Goal: Task Accomplishment & Management: Complete application form

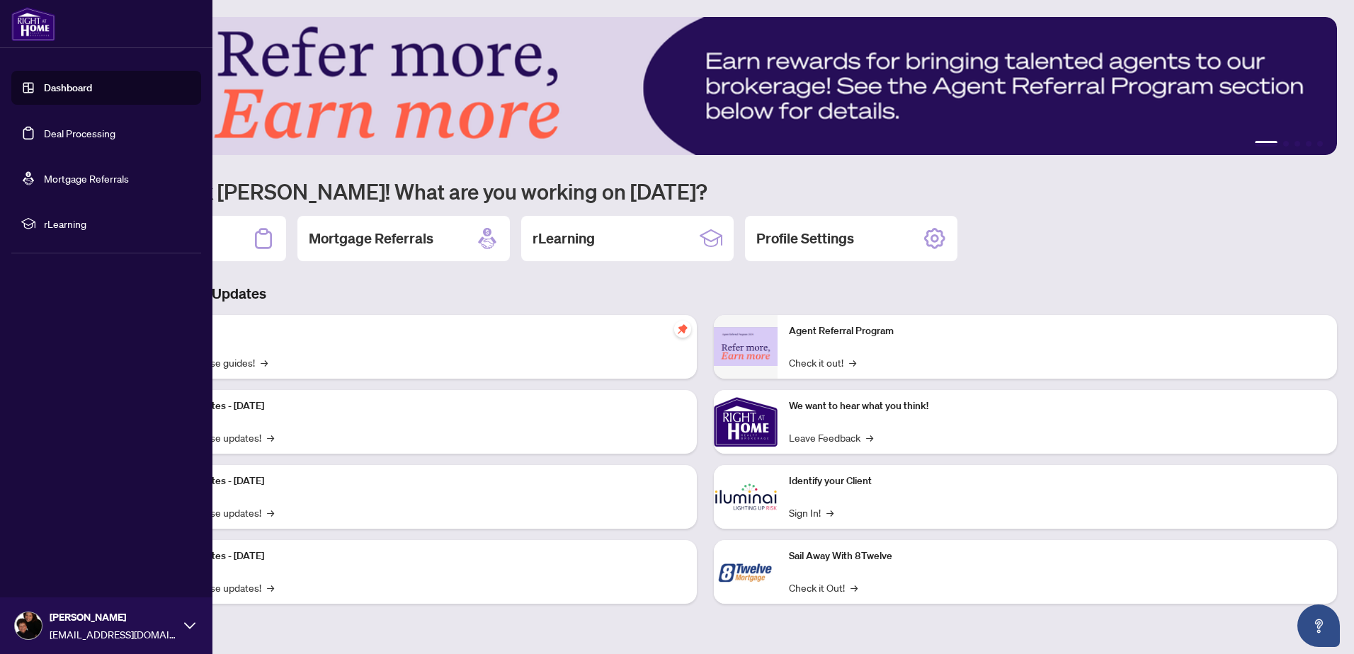
click at [83, 130] on link "Deal Processing" at bounding box center [80, 133] width 72 height 13
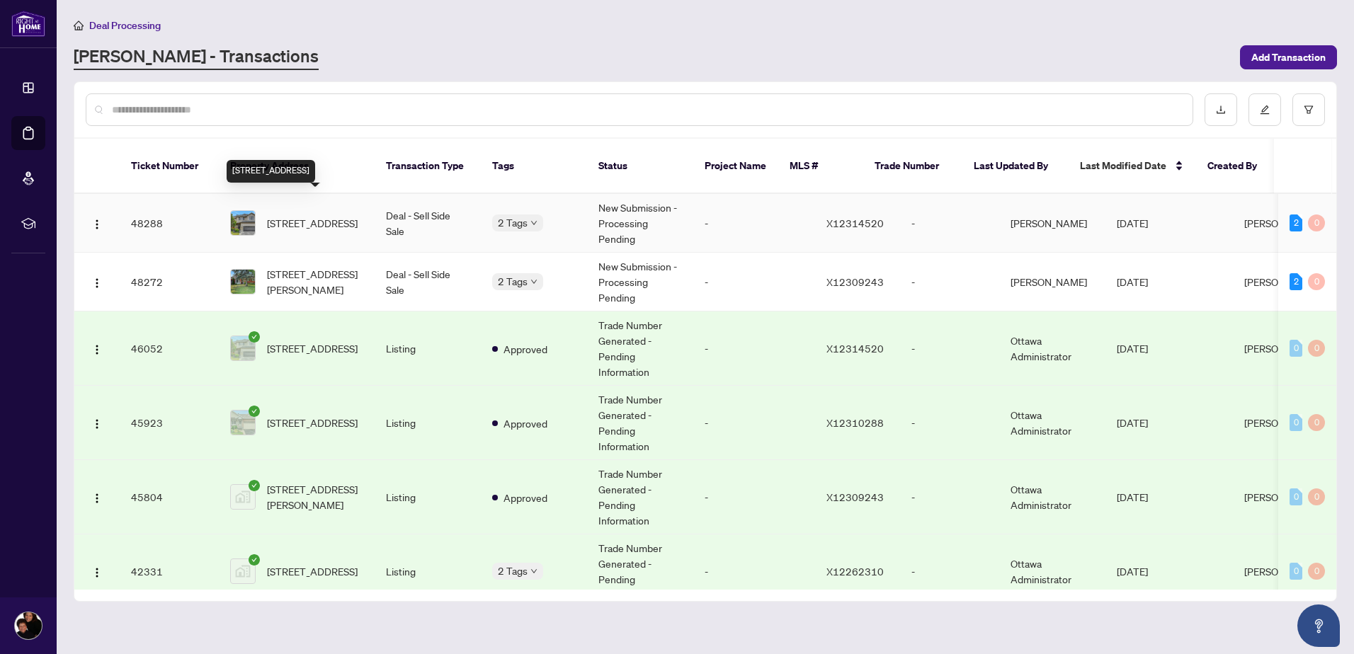
click at [297, 215] on span "[STREET_ADDRESS]" at bounding box center [312, 223] width 91 height 16
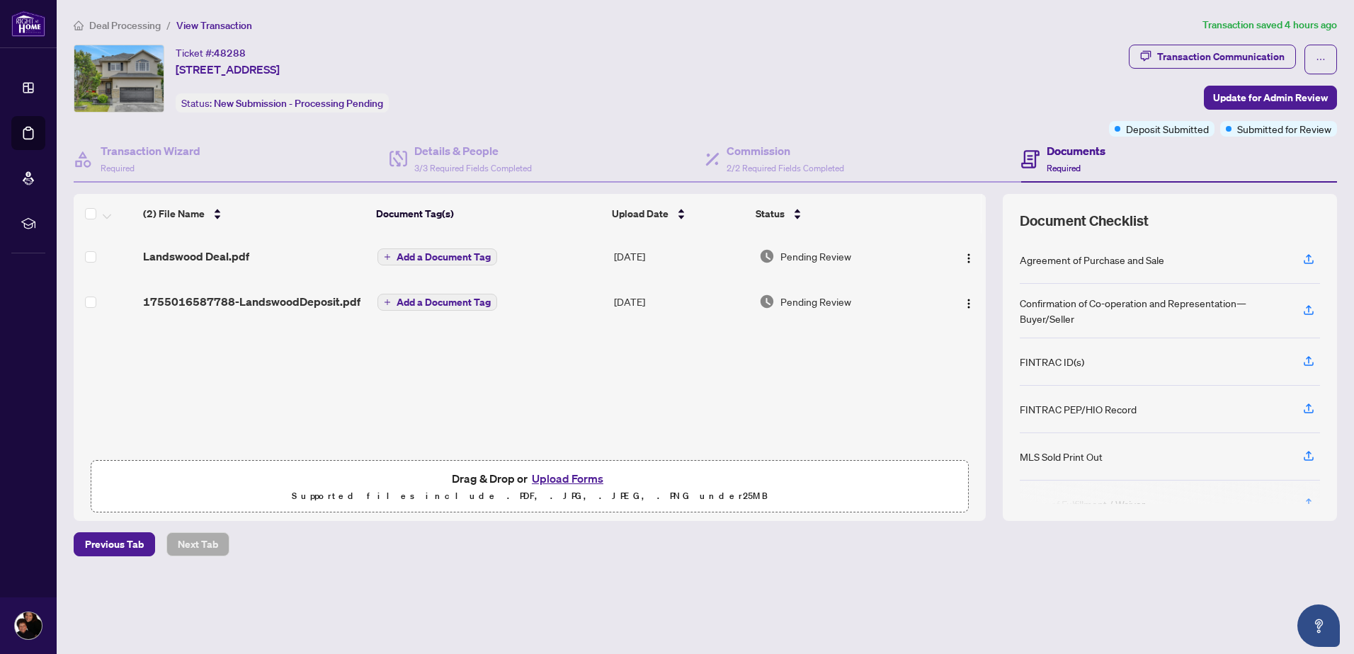
click at [571, 477] on button "Upload Forms" at bounding box center [568, 479] width 80 height 18
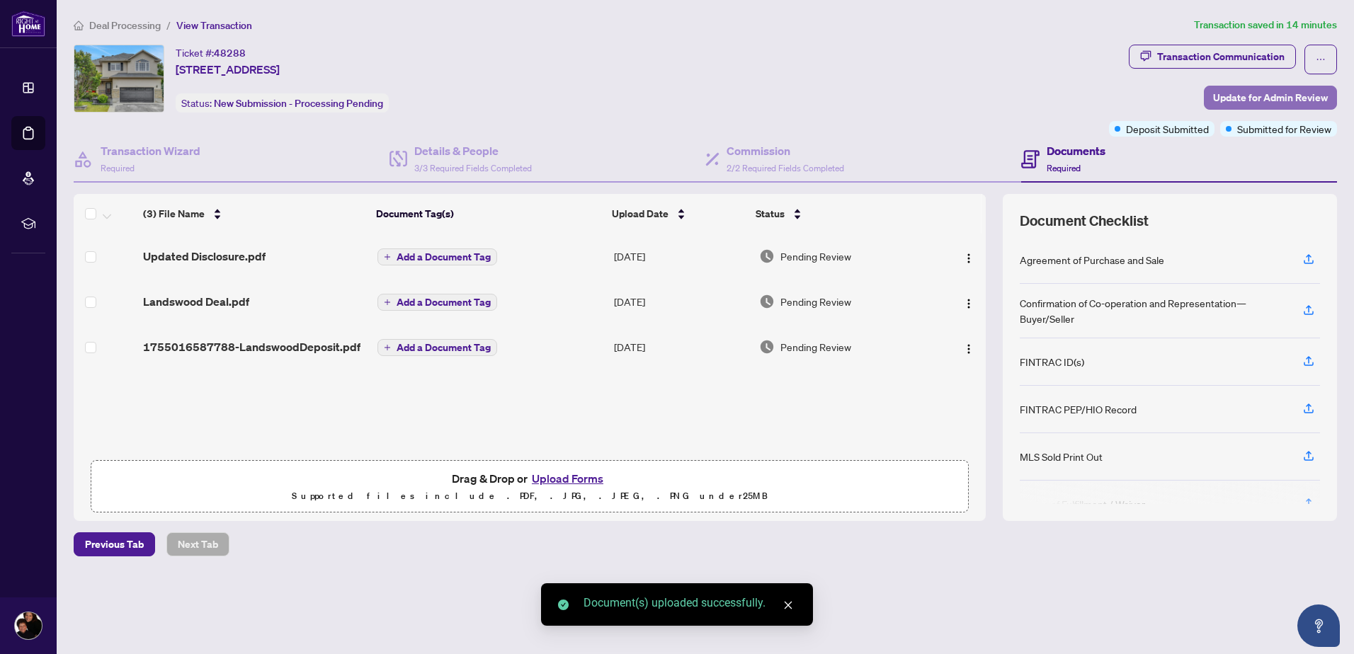
click at [1231, 95] on span "Update for Admin Review" at bounding box center [1270, 97] width 115 height 23
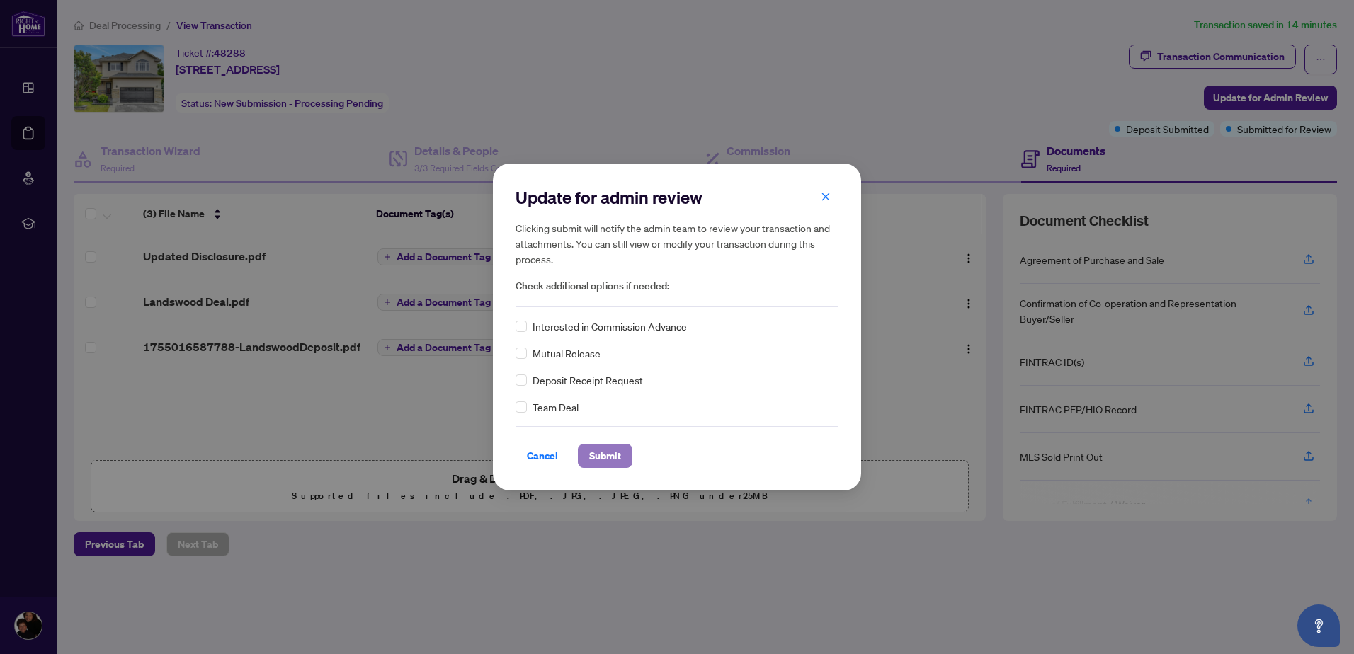
click at [603, 454] on span "Submit" at bounding box center [605, 456] width 32 height 23
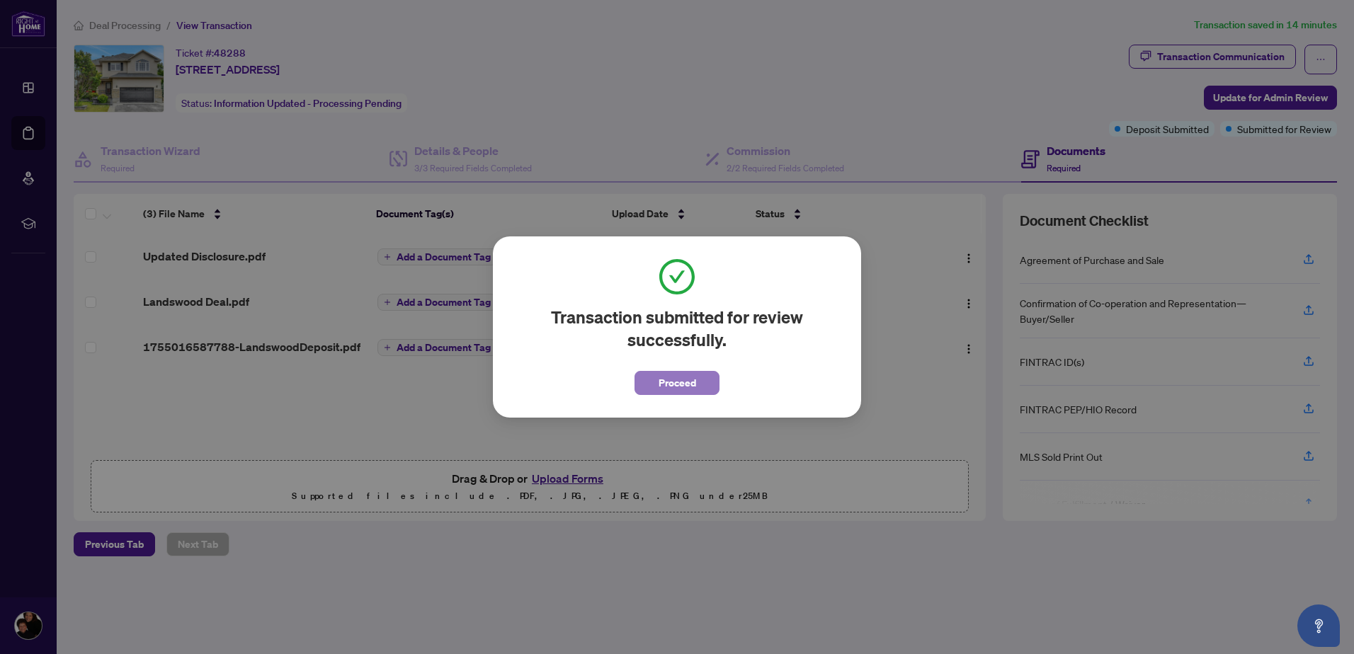
click at [681, 385] on span "Proceed" at bounding box center [678, 383] width 38 height 23
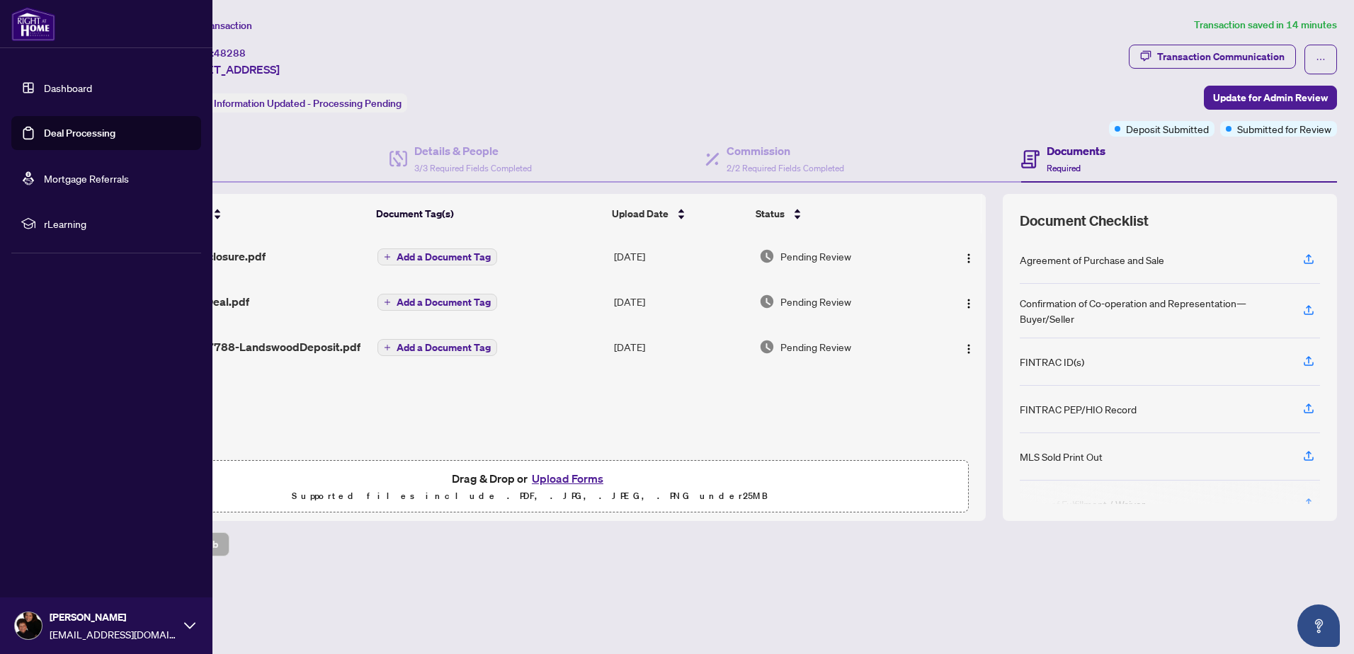
click at [62, 379] on div "Dashboard Deal Processing Mortgage Referrals rLearning [PERSON_NAME] [PERSON_NA…" at bounding box center [106, 327] width 212 height 654
click at [59, 131] on link "Deal Processing" at bounding box center [80, 133] width 72 height 13
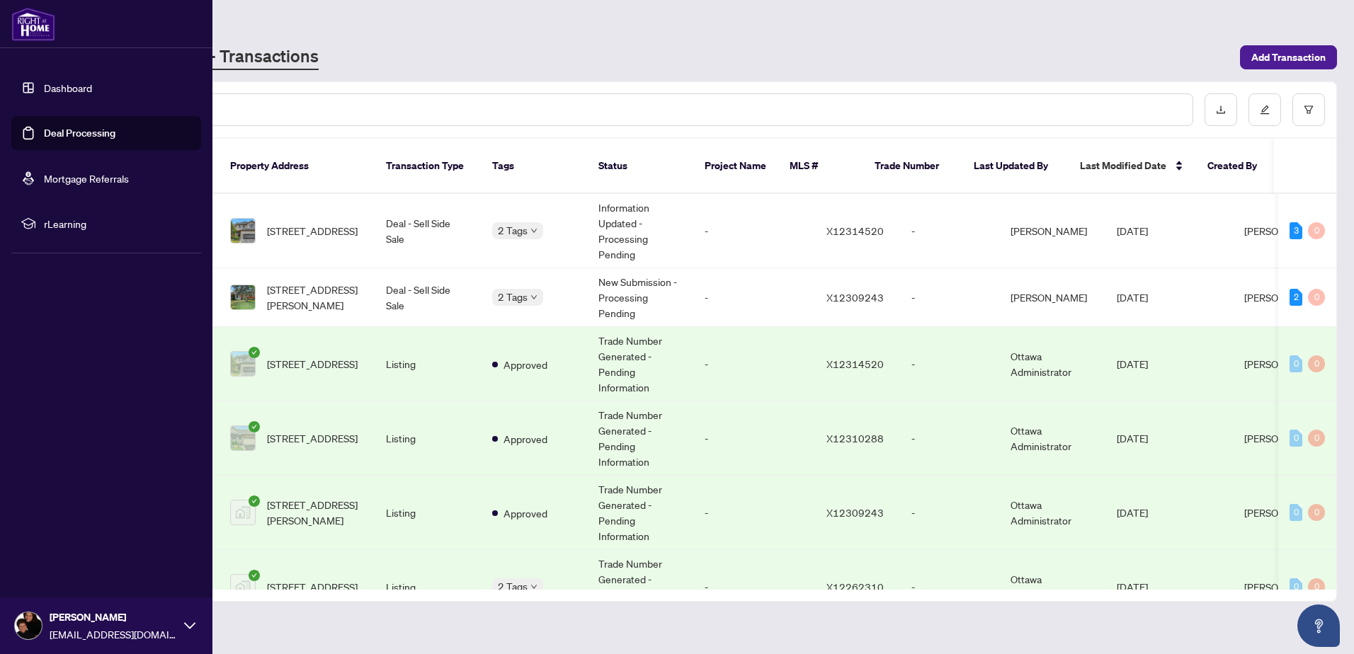
click at [75, 625] on span "[PERSON_NAME]" at bounding box center [113, 618] width 127 height 16
click at [63, 542] on span "Logout" at bounding box center [57, 541] width 32 height 23
